Goal: Task Accomplishment & Management: Manage account settings

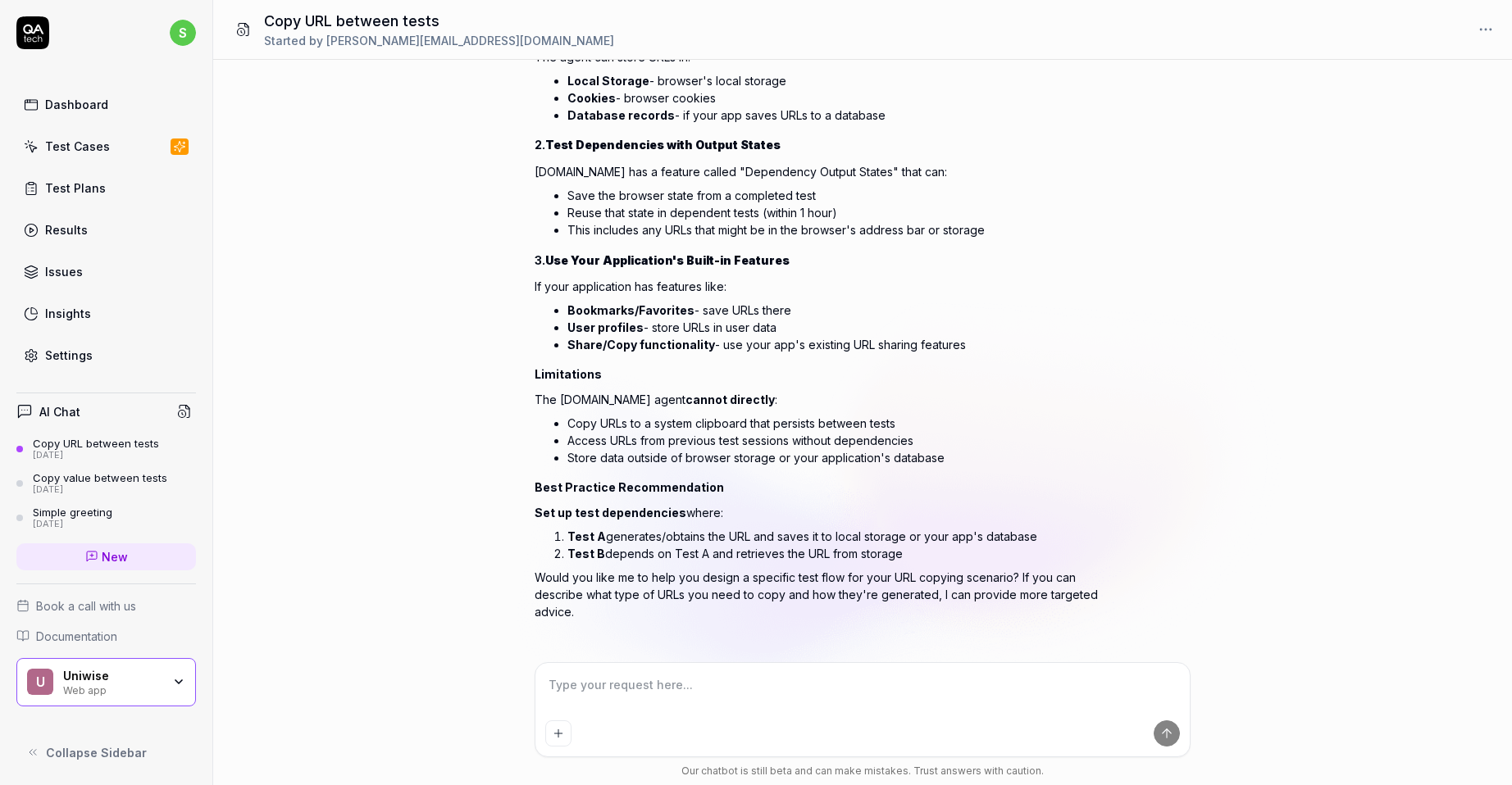
scroll to position [361, 0]
click at [81, 146] on div "Test Cases" at bounding box center [78, 146] width 65 height 18
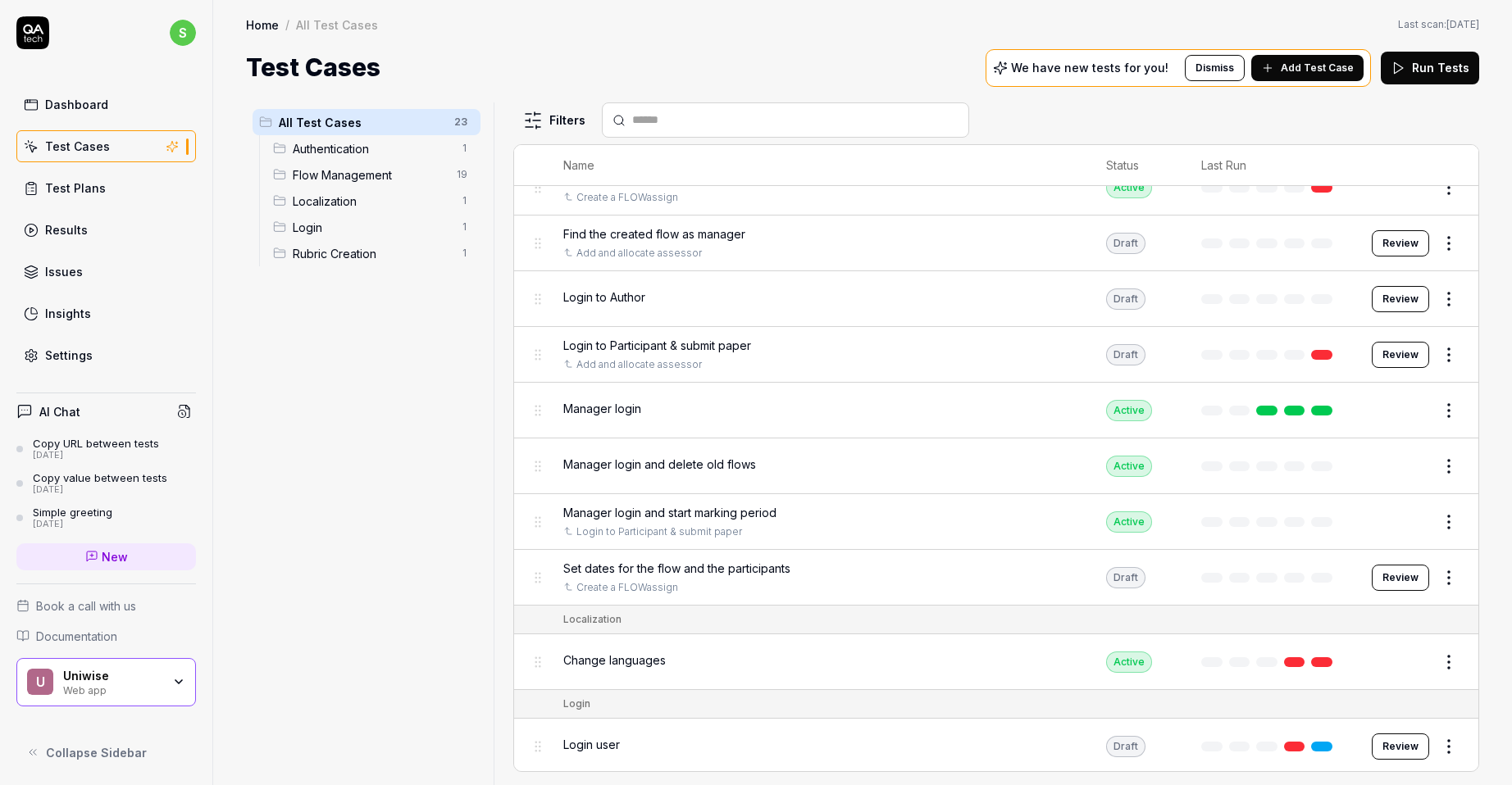
scroll to position [736, 0]
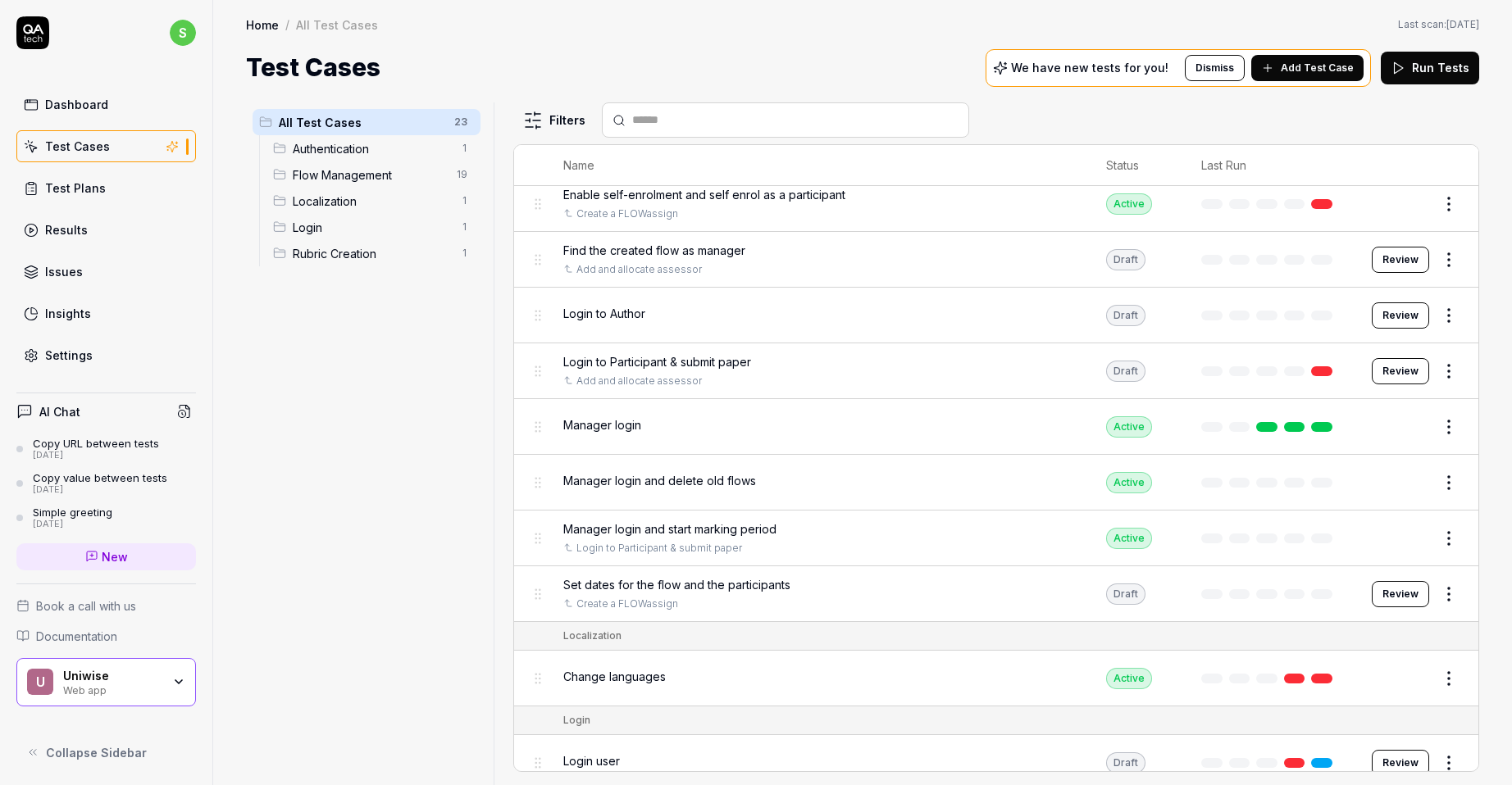
click at [1259, 426] on button "Edit" at bounding box center [1410, 427] width 39 height 26
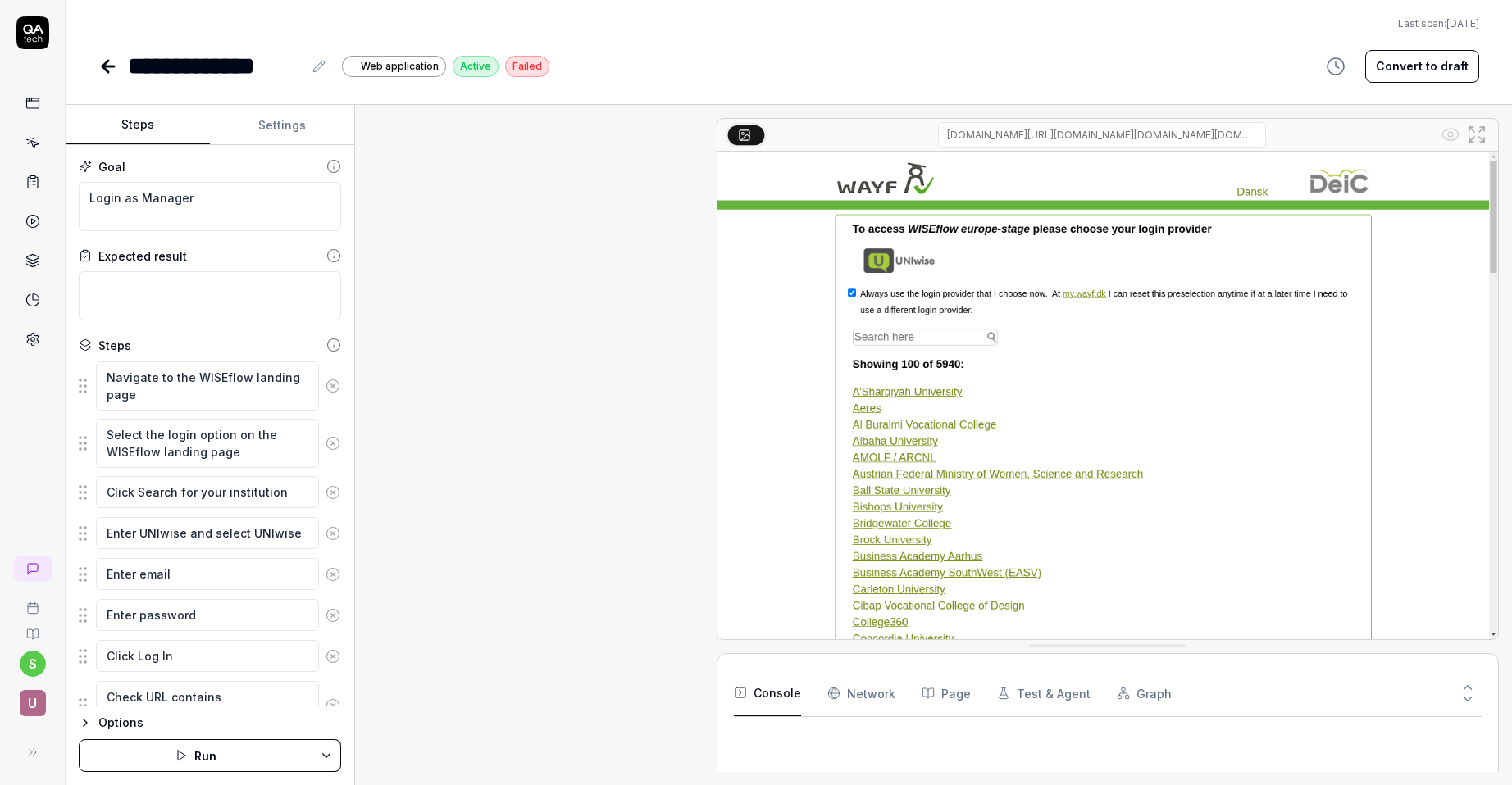
scroll to position [859, 0]
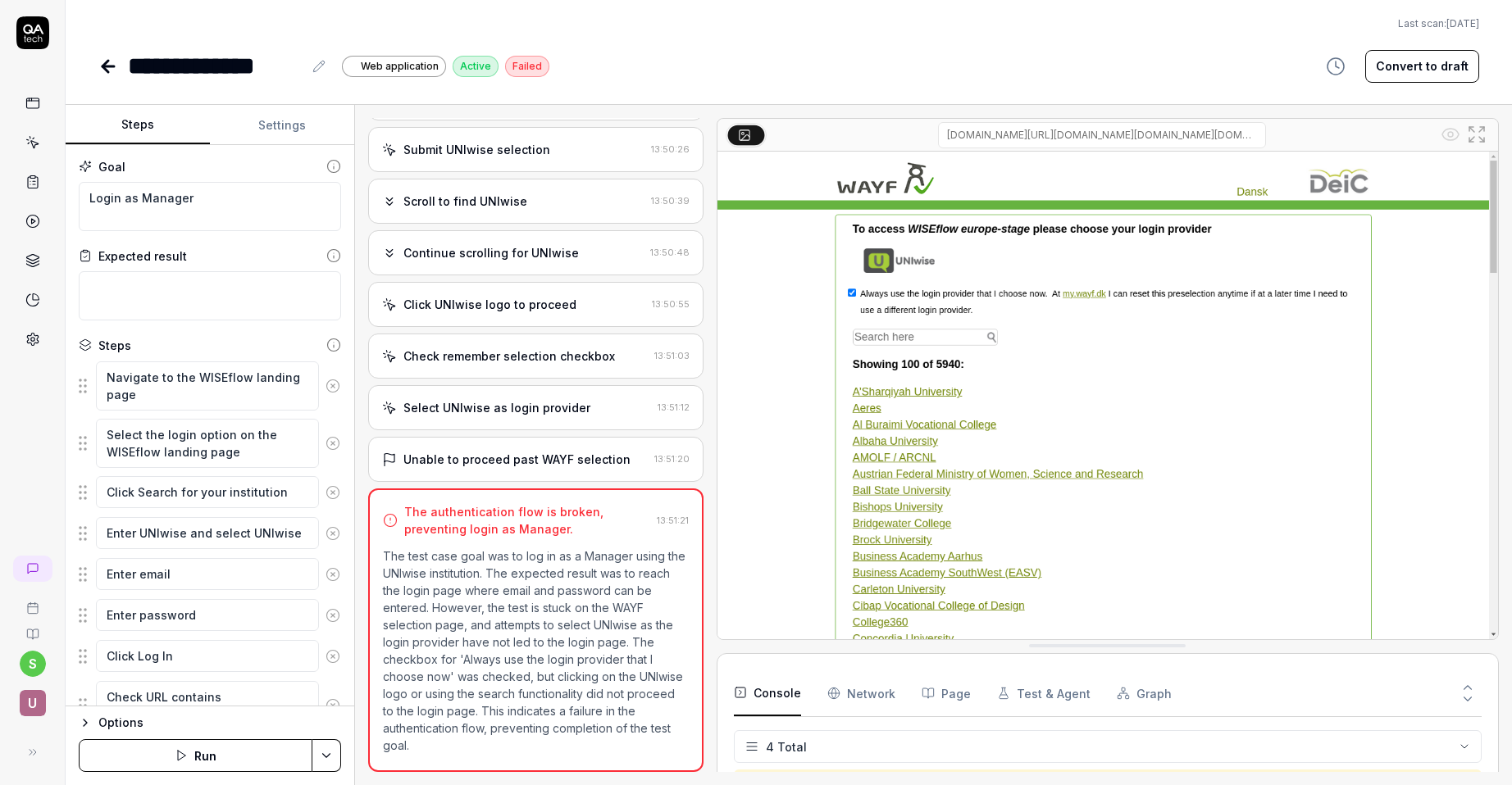
type textarea "*"
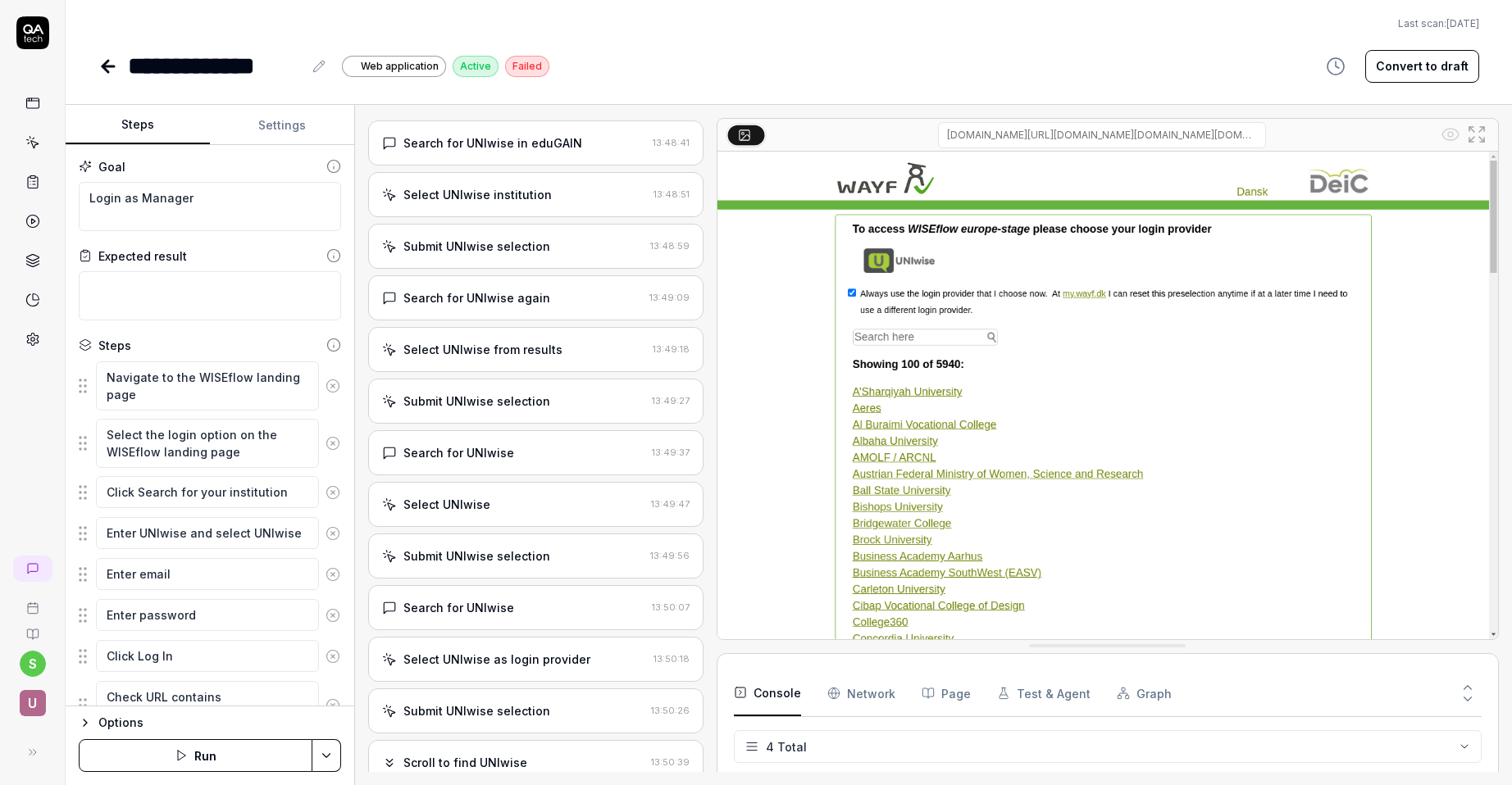
scroll to position [0, 0]
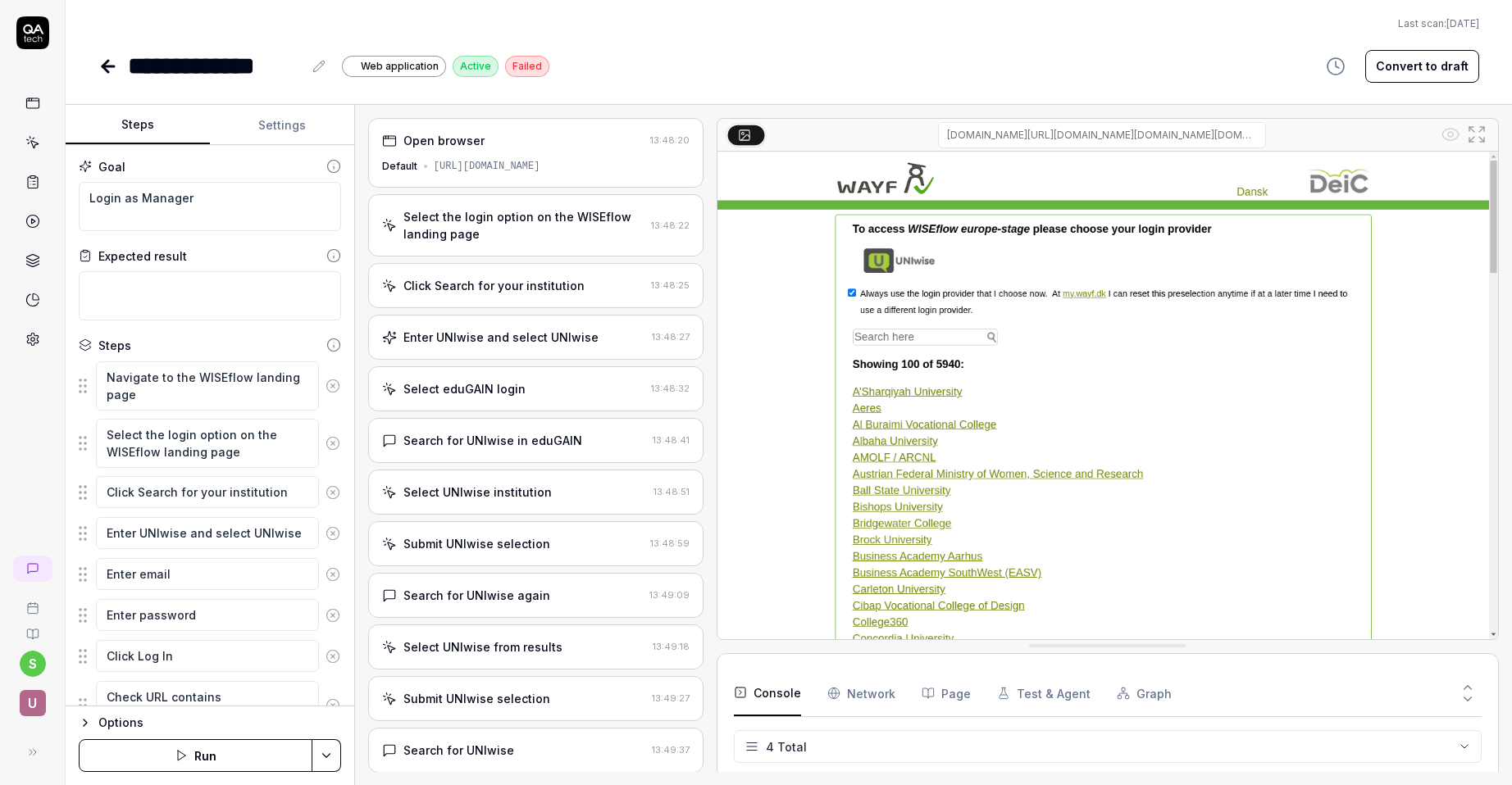
click at [113, 67] on icon at bounding box center [108, 67] width 11 height 0
